Goal: Task Accomplishment & Management: Use online tool/utility

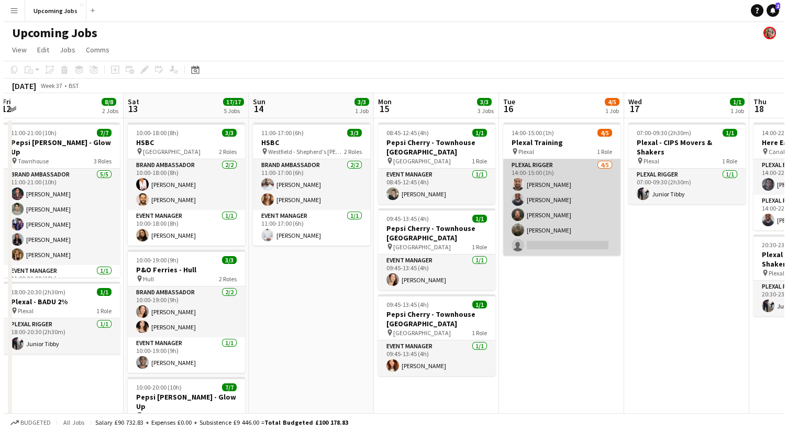
scroll to position [0, 381]
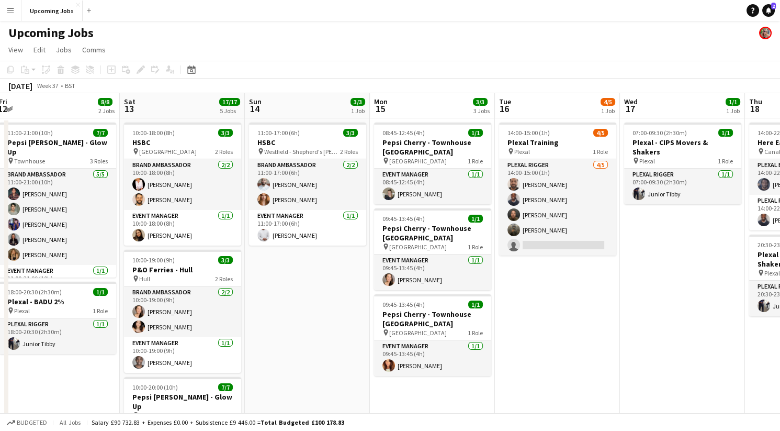
click at [7, 11] on app-icon "Menu" at bounding box center [10, 10] width 8 height 8
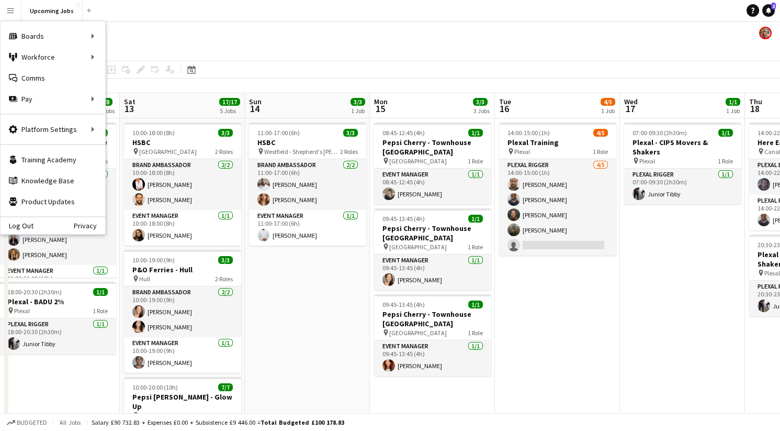
click at [7, 11] on app-icon "Menu" at bounding box center [10, 10] width 8 height 8
click at [117, 81] on link "Recruiting" at bounding box center [158, 78] width 105 height 21
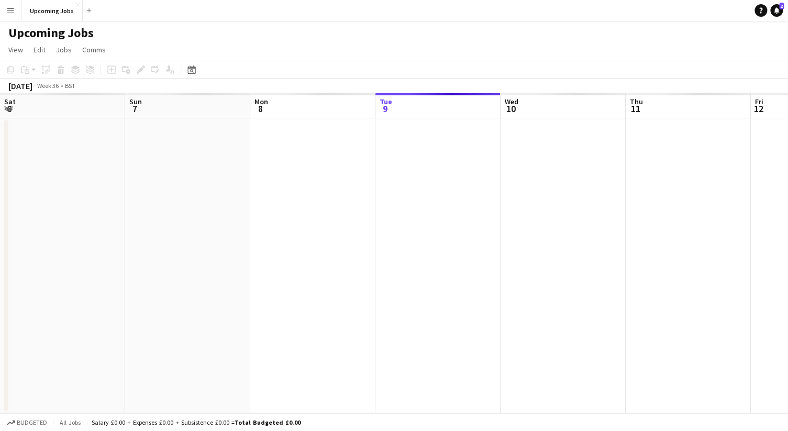
scroll to position [0, 250]
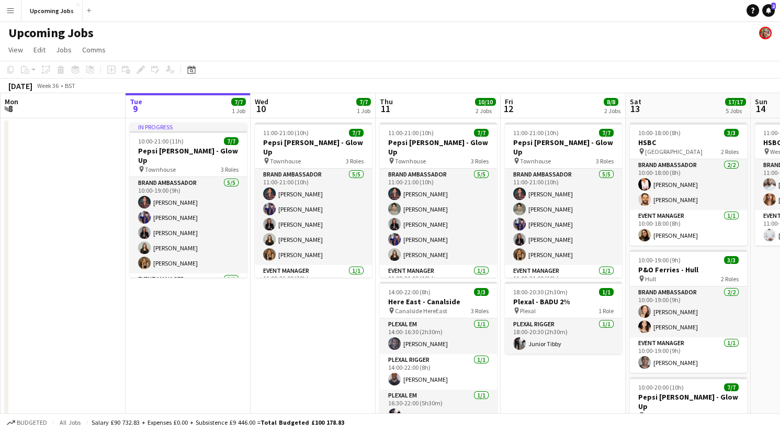
click at [9, 9] on app-icon "Menu" at bounding box center [10, 10] width 8 height 8
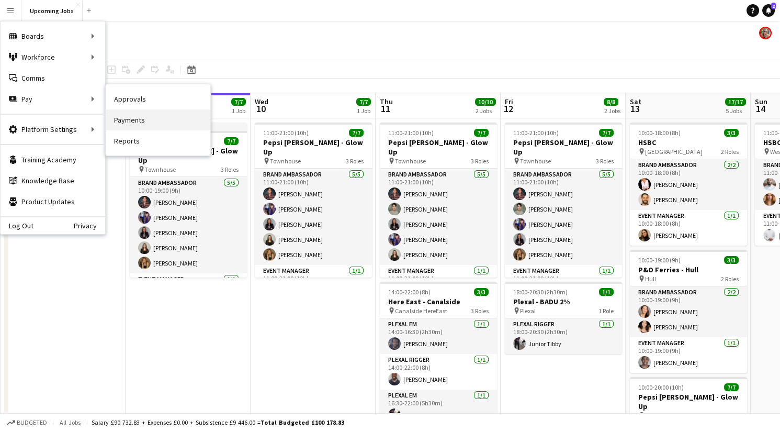
click at [133, 123] on link "Payments" at bounding box center [158, 119] width 105 height 21
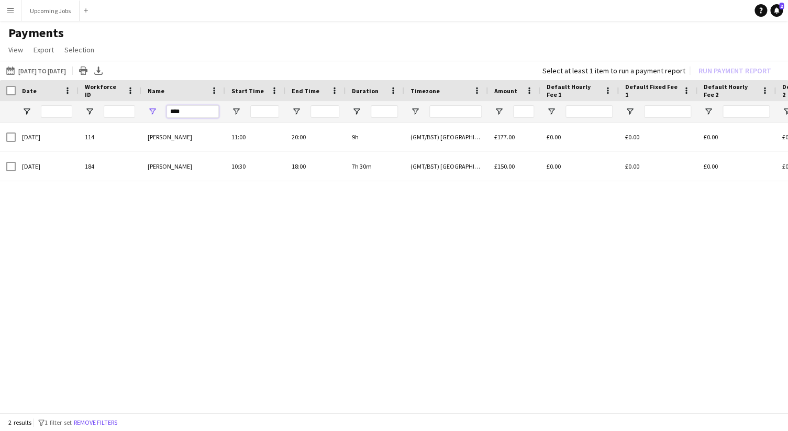
drag, startPoint x: 173, startPoint y: 112, endPoint x: 118, endPoint y: 111, distance: 55.0
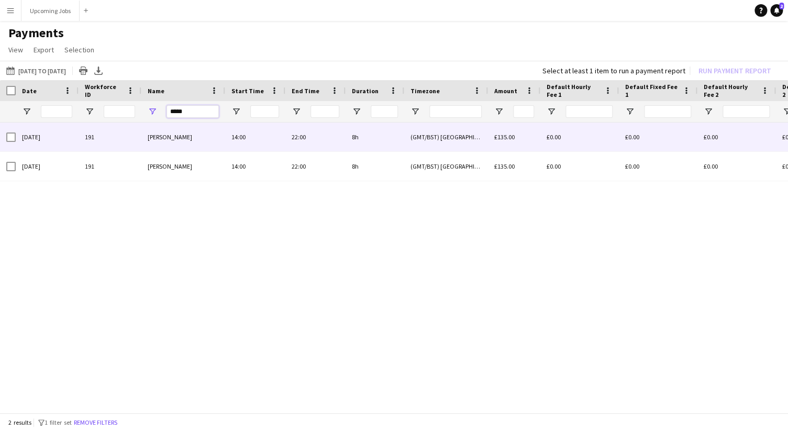
type input "*****"
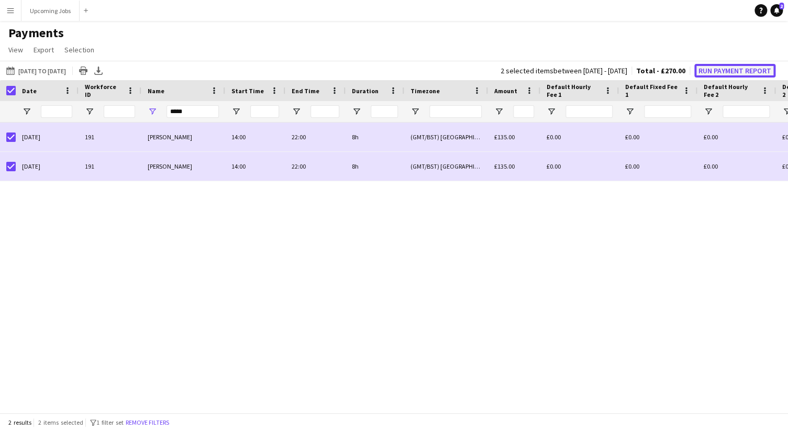
click at [740, 71] on button "Run Payment Report" at bounding box center [734, 71] width 81 height 14
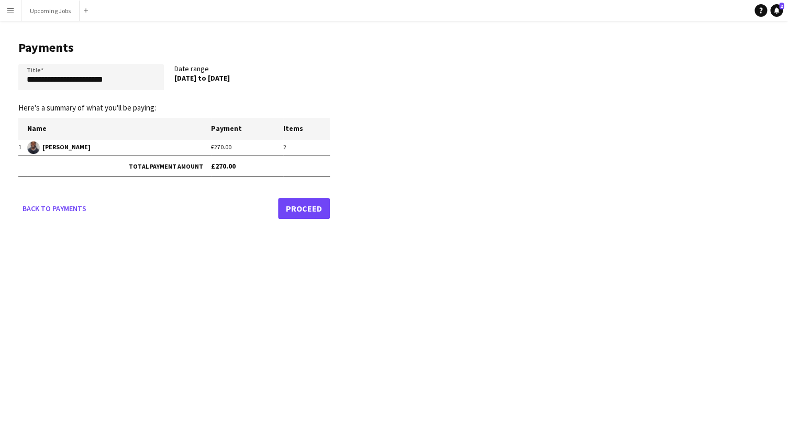
click at [295, 203] on link "Proceed" at bounding box center [304, 208] width 52 height 21
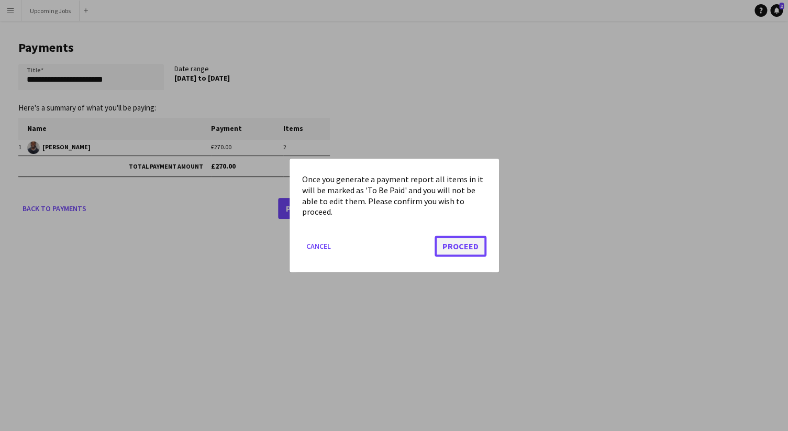
click at [461, 248] on button "Proceed" at bounding box center [460, 246] width 52 height 21
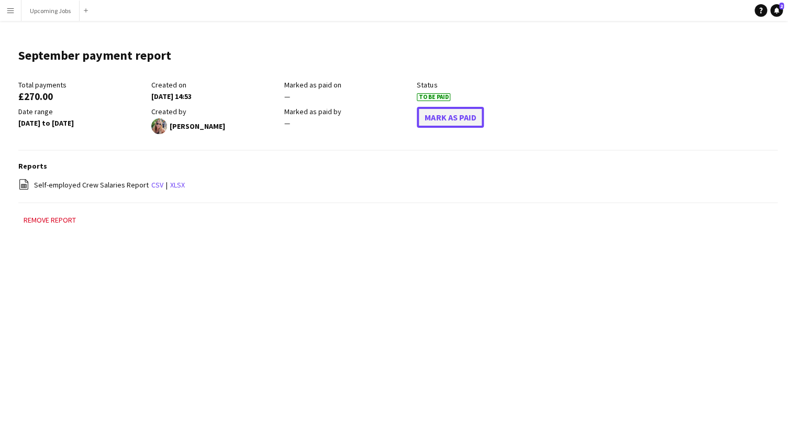
click at [461, 124] on button "Mark As Paid" at bounding box center [450, 117] width 67 height 21
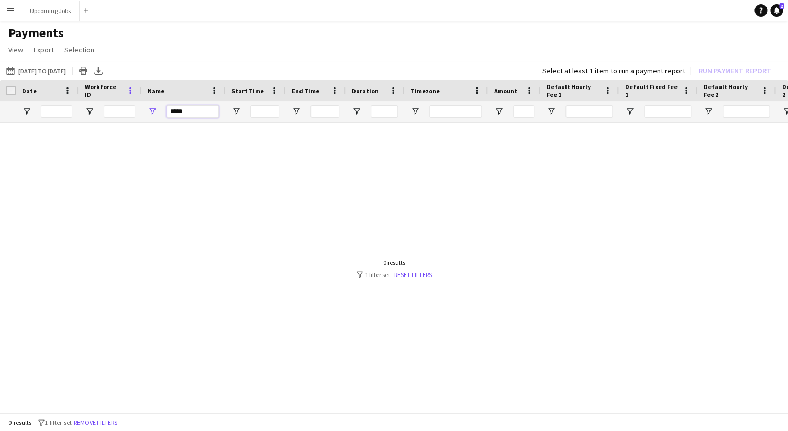
drag, startPoint x: 188, startPoint y: 111, endPoint x: 129, endPoint y: 90, distance: 62.9
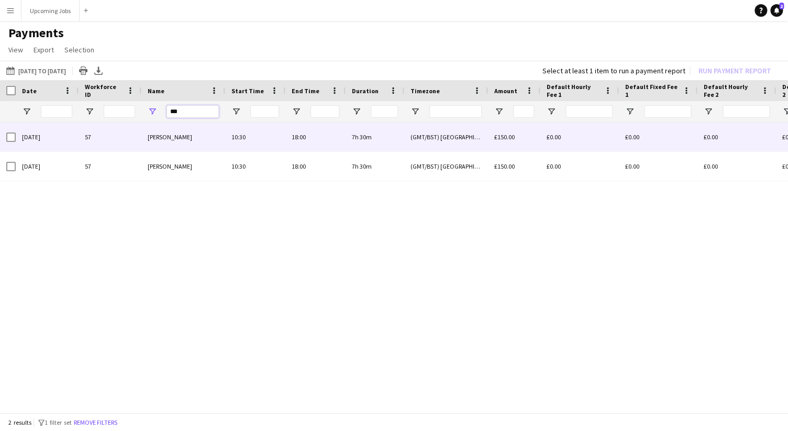
type input "***"
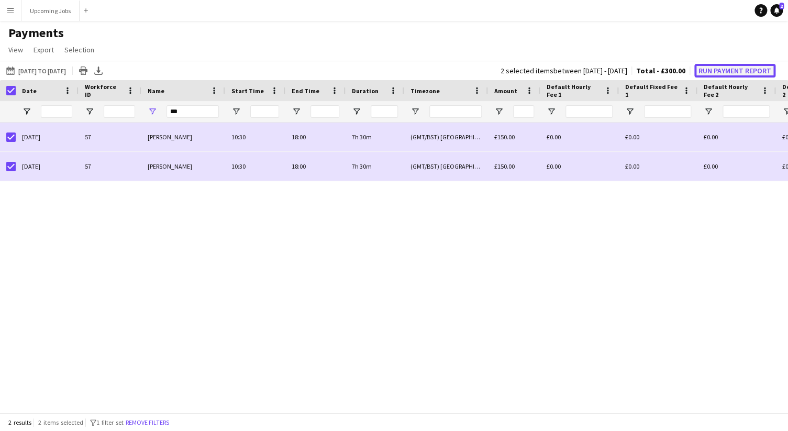
click at [719, 76] on button "Run Payment Report" at bounding box center [734, 71] width 81 height 14
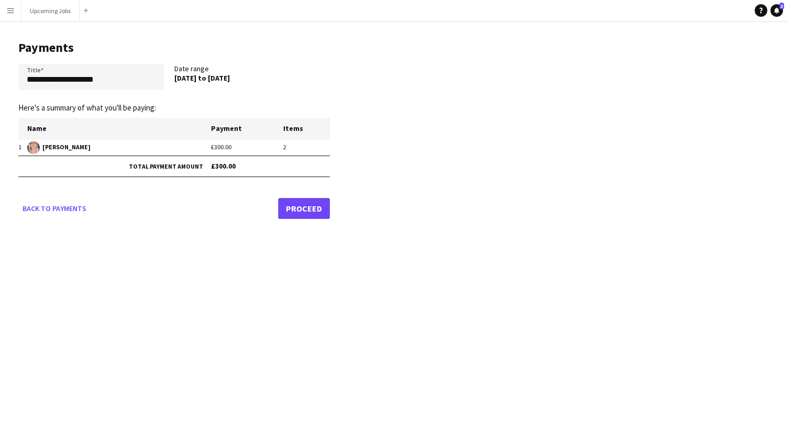
click at [309, 198] on link "Proceed" at bounding box center [304, 208] width 52 height 21
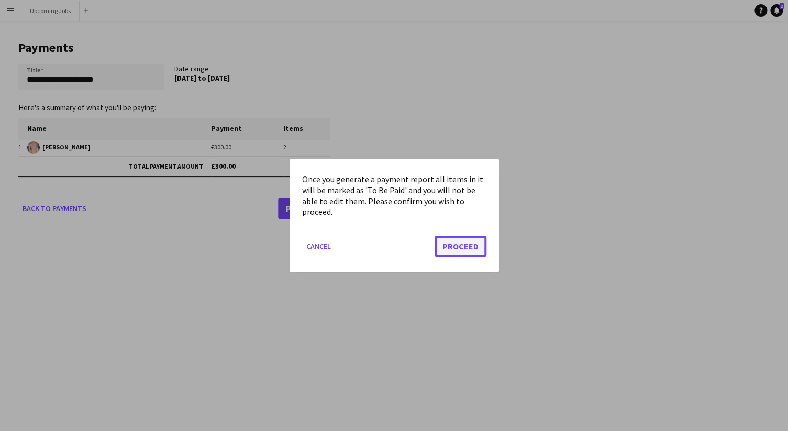
click at [450, 254] on button "Proceed" at bounding box center [460, 246] width 52 height 21
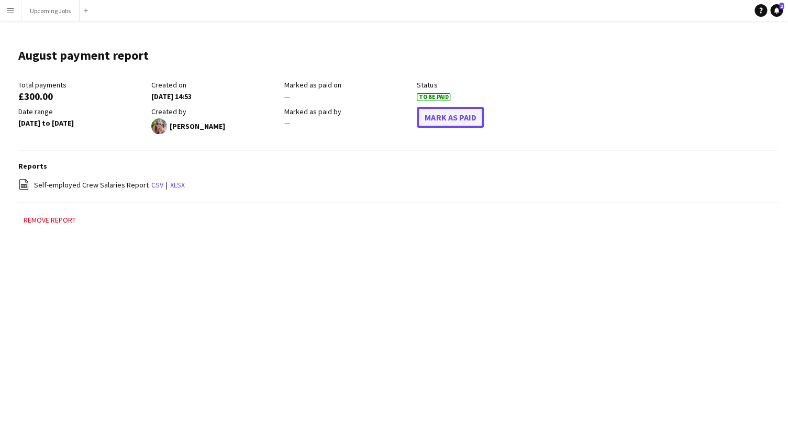
click at [461, 121] on button "Mark As Paid" at bounding box center [450, 117] width 67 height 21
